Goal: Information Seeking & Learning: Understand process/instructions

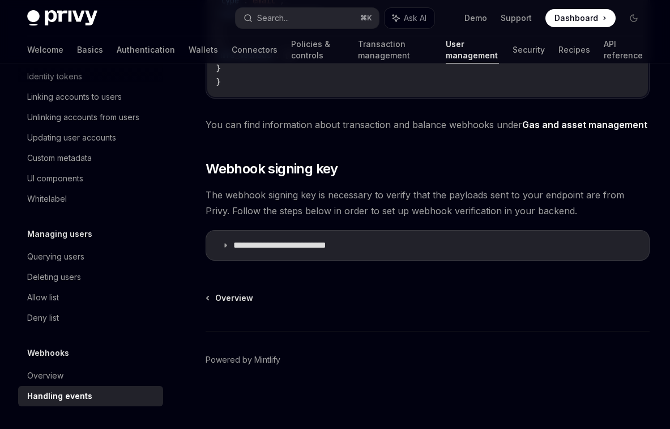
scroll to position [544, 0]
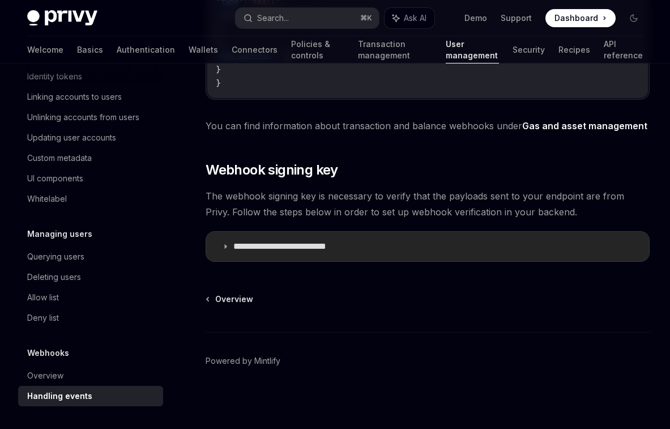
click at [237, 252] on p "**********" at bounding box center [296, 246] width 126 height 11
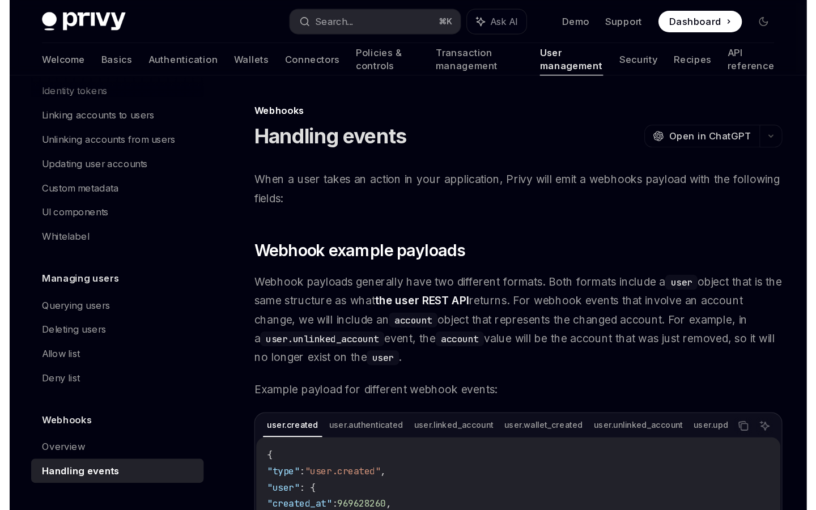
scroll to position [1, 0]
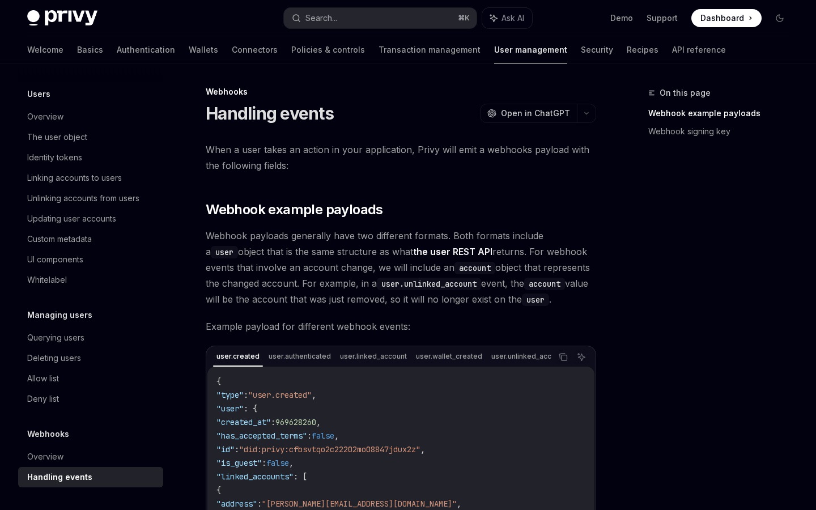
type textarea "*"
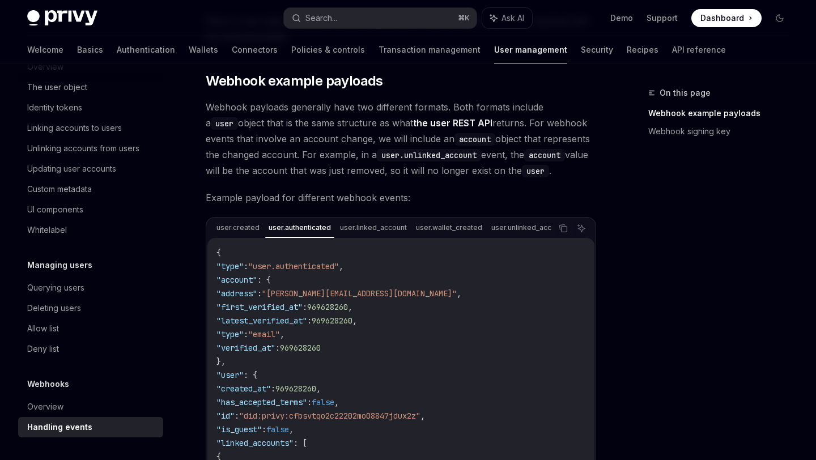
scroll to position [135, 0]
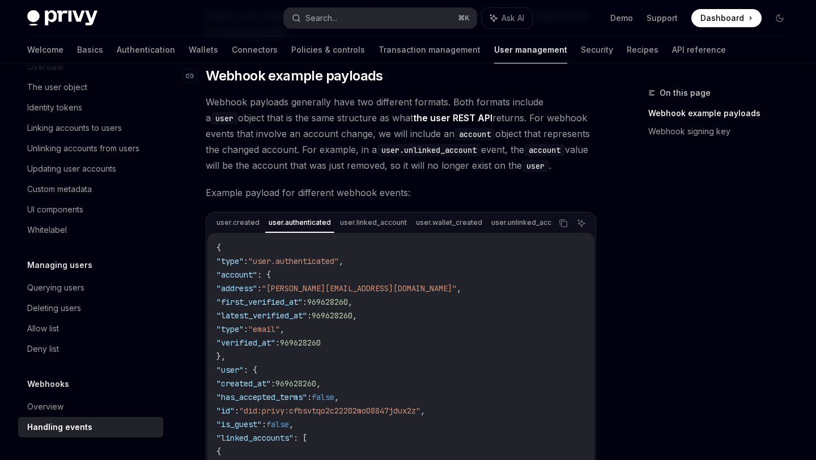
click at [293, 78] on span "Webhook example payloads" at bounding box center [294, 76] width 177 height 18
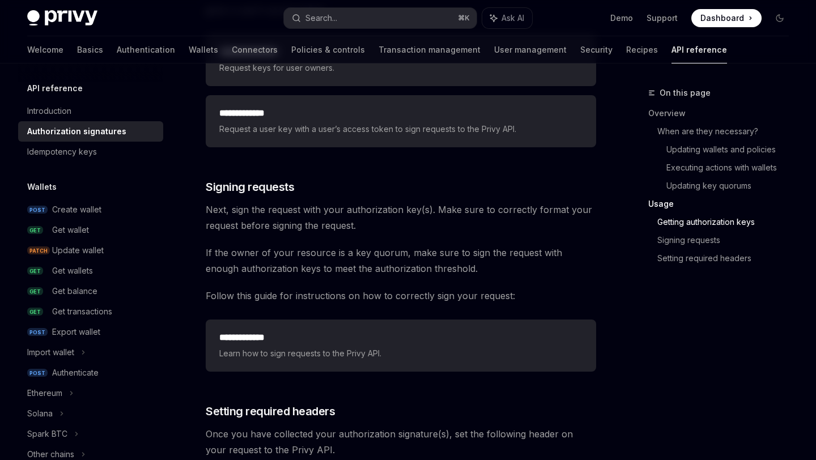
scroll to position [1923, 0]
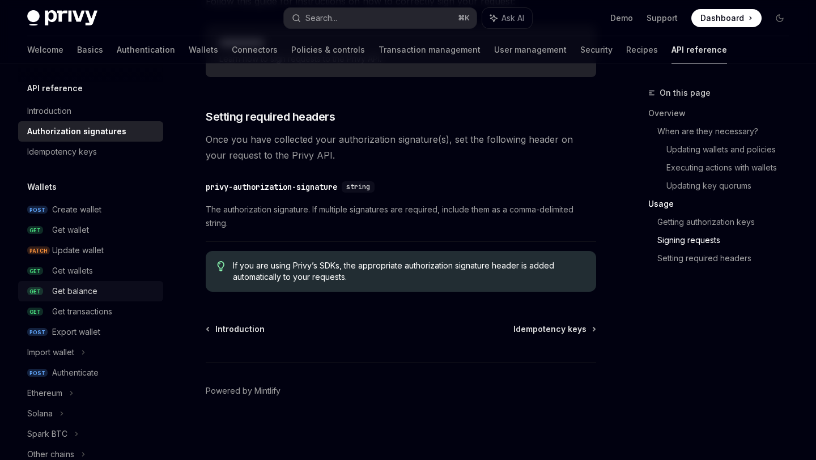
click at [104, 290] on div "Get balance" at bounding box center [104, 291] width 104 height 14
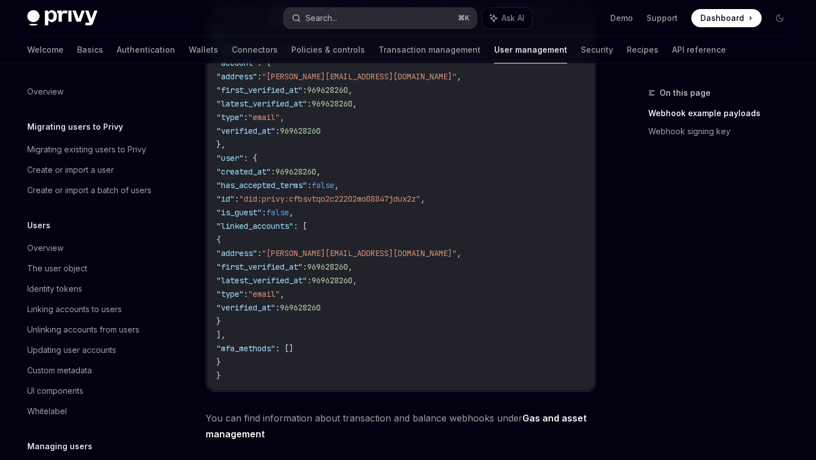
click at [346, 14] on button "Search... ⌘ K" at bounding box center [380, 18] width 192 height 20
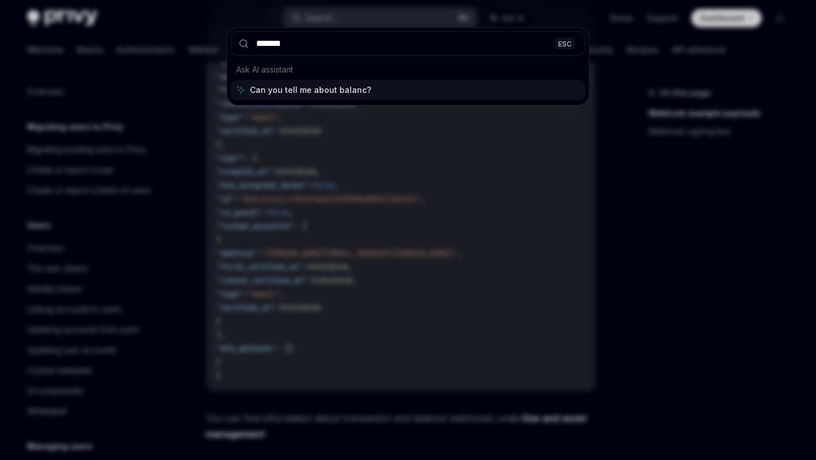
type input "********"
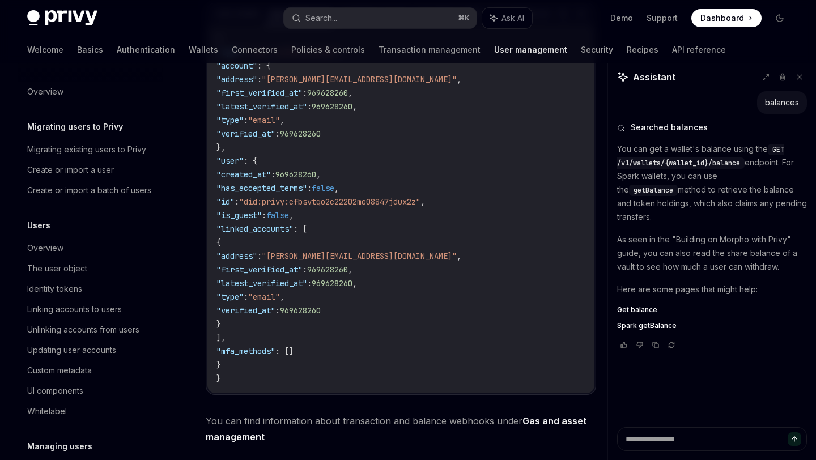
scroll to position [343, 0]
type textarea "*"
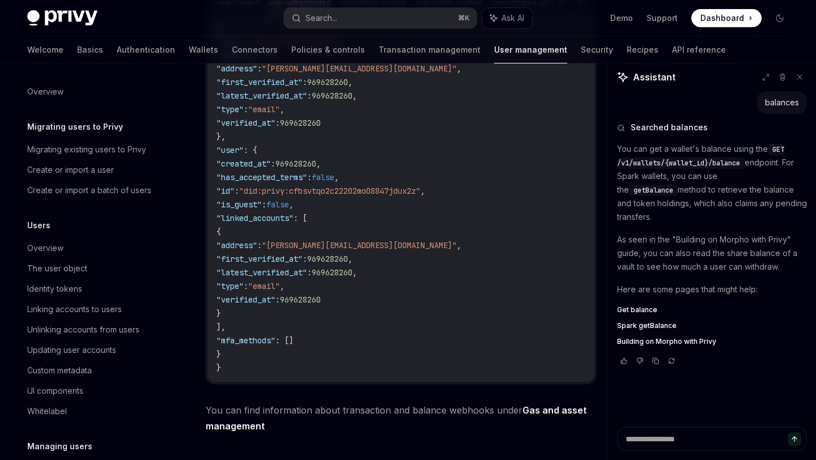
scroll to position [355, 0]
click at [623, 305] on span "Get balance" at bounding box center [637, 309] width 40 height 9
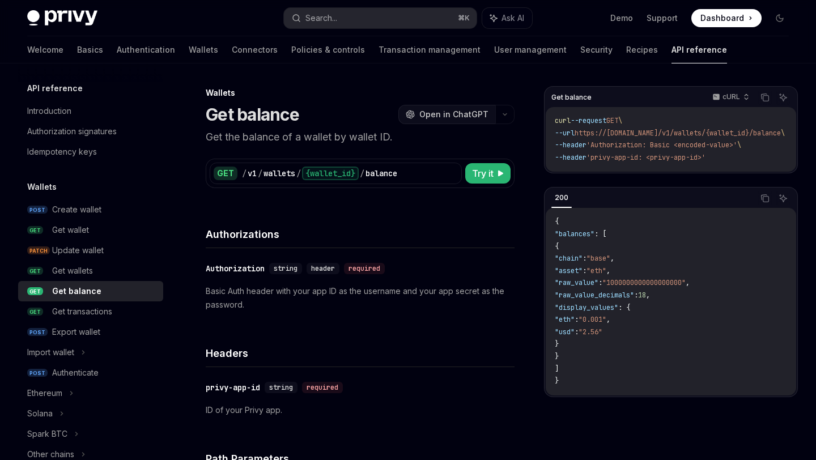
click at [463, 123] on button "OpenAI Open in ChatGPT" at bounding box center [446, 114] width 97 height 19
